Goal: Transaction & Acquisition: Purchase product/service

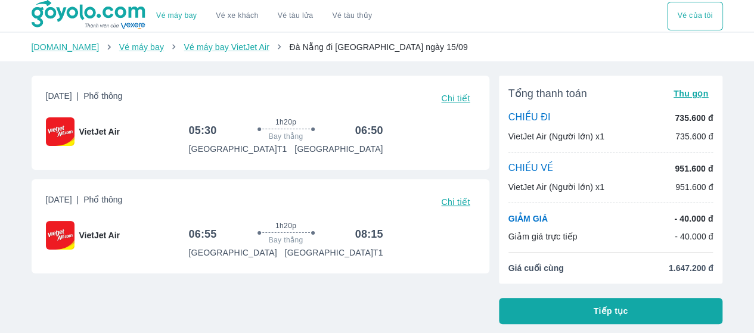
click at [103, 199] on span "[DATE] | Phổ thông" at bounding box center [84, 202] width 77 height 17
click at [693, 117] on p "735.600 đ" at bounding box center [694, 118] width 38 height 12
drag, startPoint x: 659, startPoint y: 116, endPoint x: 703, endPoint y: 117, distance: 44.1
click at [703, 117] on div "CHIỀU ĐI 735.600 đ" at bounding box center [611, 117] width 205 height 13
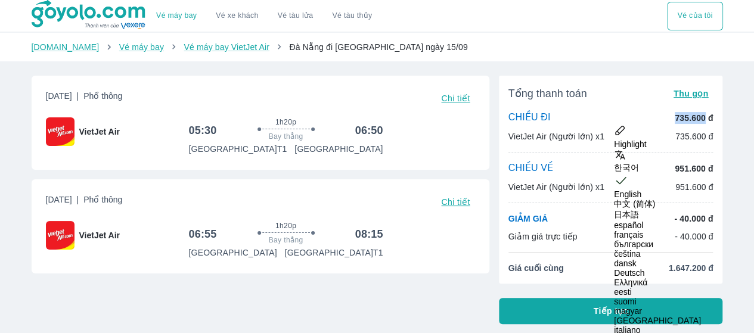
copy p "735.600"
click at [626, 193] on div "VietJet Air (Người lớn) x1 951.600 đ" at bounding box center [611, 187] width 205 height 12
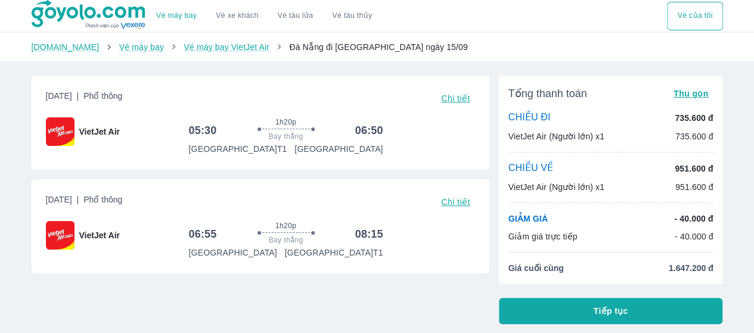
click at [686, 167] on p "951.600 đ" at bounding box center [694, 169] width 38 height 12
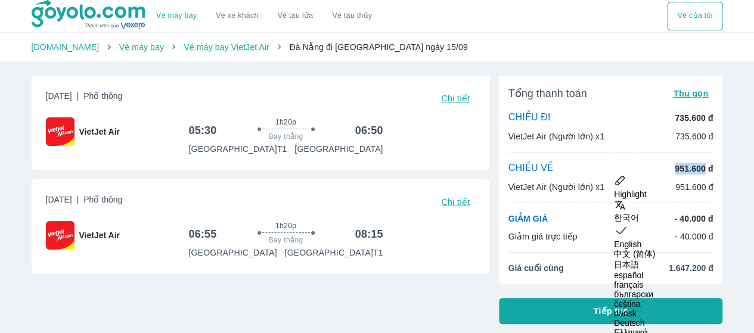
click at [686, 167] on p "951.600 đ" at bounding box center [694, 169] width 38 height 12
copy p "951.600"
click at [459, 134] on div "05:30 1h20p Bay thẳng 06:50 [GEOGRAPHIC_DATA] T1 [GEOGRAPHIC_DATA]" at bounding box center [332, 136] width 286 height 38
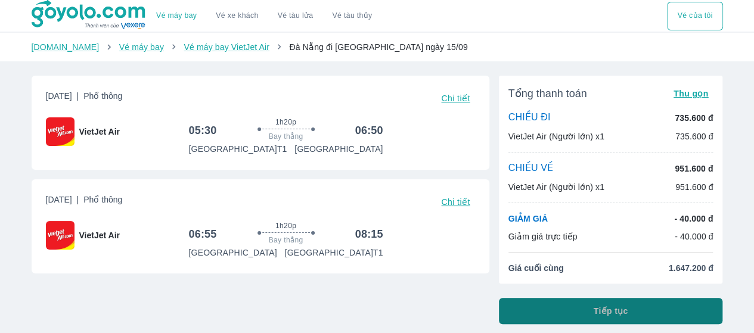
click at [604, 305] on span "Tiếp tục" at bounding box center [611, 311] width 35 height 12
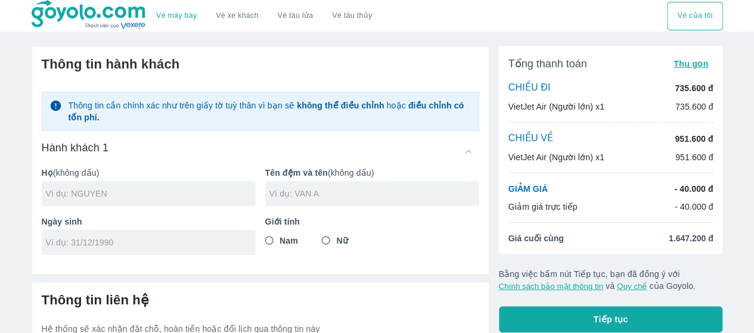
click at [688, 235] on span "1.647.200 đ" at bounding box center [691, 239] width 45 height 12
